Goal: Transaction & Acquisition: Purchase product/service

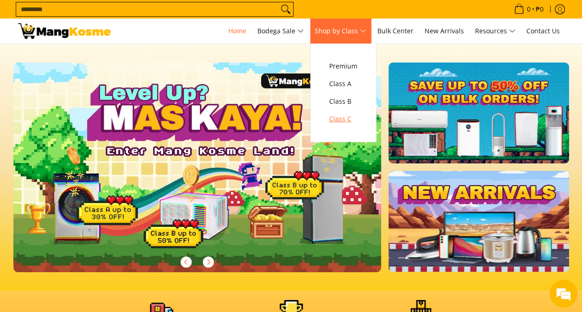
click at [351, 119] on span "Class C" at bounding box center [343, 120] width 28 height 12
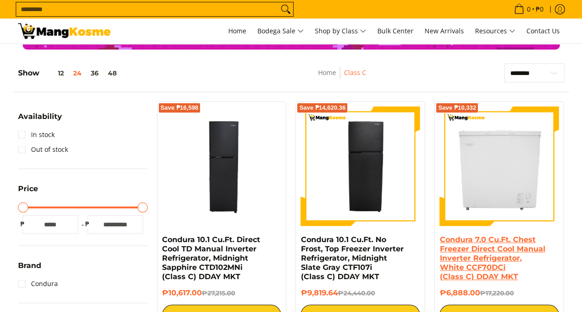
scroll to position [232, 0]
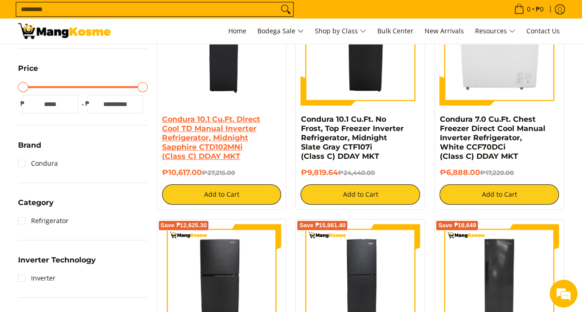
click at [243, 127] on link "Condura 10.1 Cu.Ft. Direct Cool TD Manual Inverter Refrigerator, Midnight Sapph…" at bounding box center [211, 138] width 98 height 46
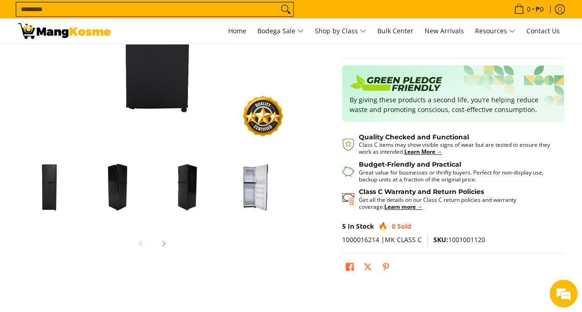
scroll to position [139, 0]
